Goal: Task Accomplishment & Management: Manage account settings

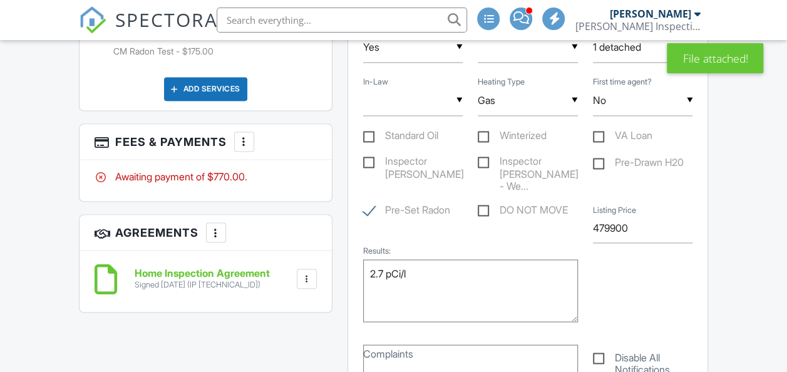
scroll to position [1014, 0]
click at [243, 136] on div at bounding box center [244, 142] width 13 height 13
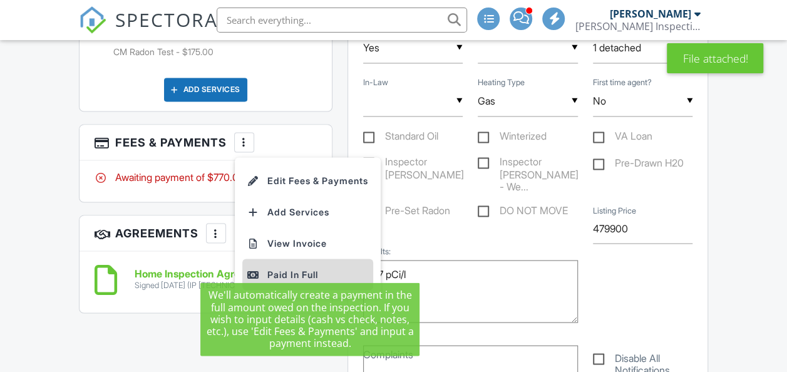
click at [299, 267] on div "Paid In Full" at bounding box center [307, 274] width 121 height 15
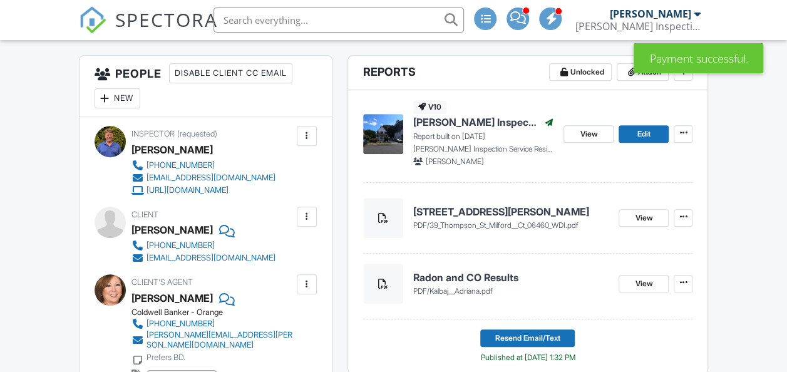
scroll to position [312, 0]
click at [468, 122] on span "[PERSON_NAME] Inspection Service Residential Report" at bounding box center [476, 122] width 126 height 14
